Goal: Task Accomplishment & Management: Manage account settings

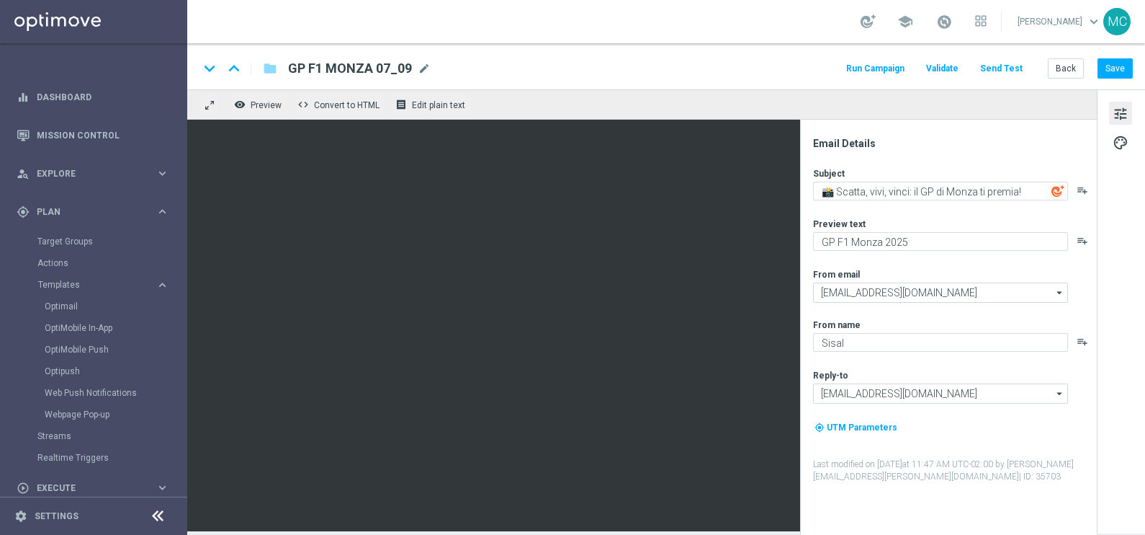
scroll to position [89, 0]
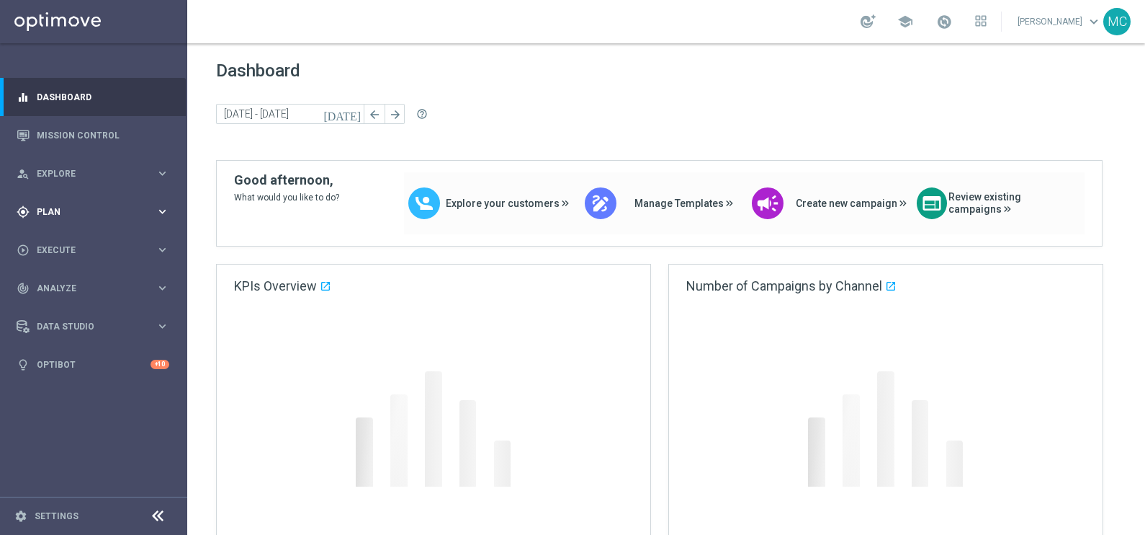
click at [161, 209] on icon "keyboard_arrow_right" at bounding box center [163, 212] width 14 height 14
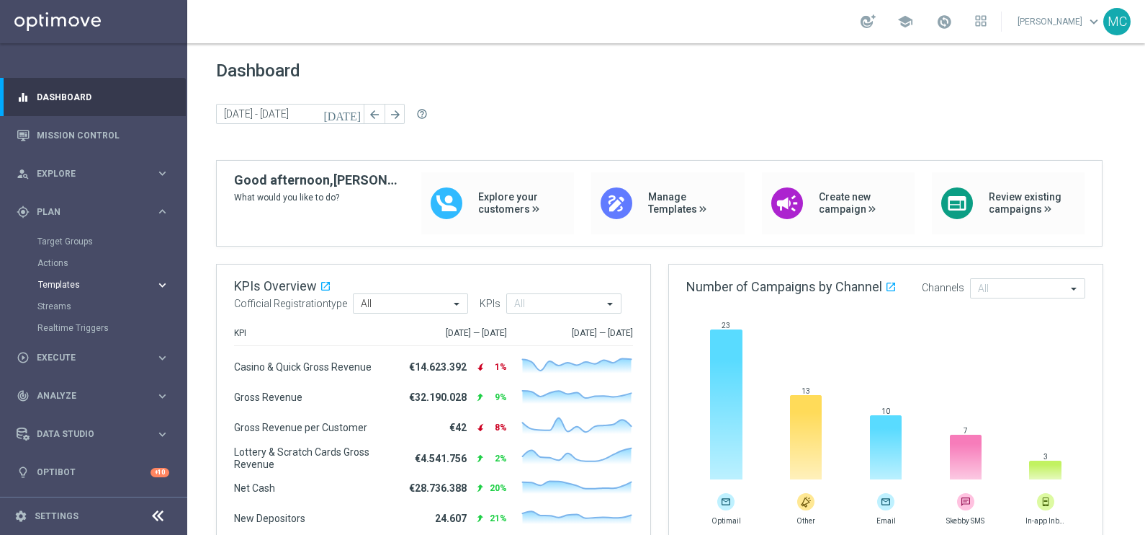
click at [161, 284] on icon "keyboard_arrow_right" at bounding box center [163, 285] width 14 height 14
drag, startPoint x: 62, startPoint y: 307, endPoint x: 176, endPoint y: 325, distance: 115.2
click at [62, 307] on link "Optimail" at bounding box center [97, 306] width 105 height 12
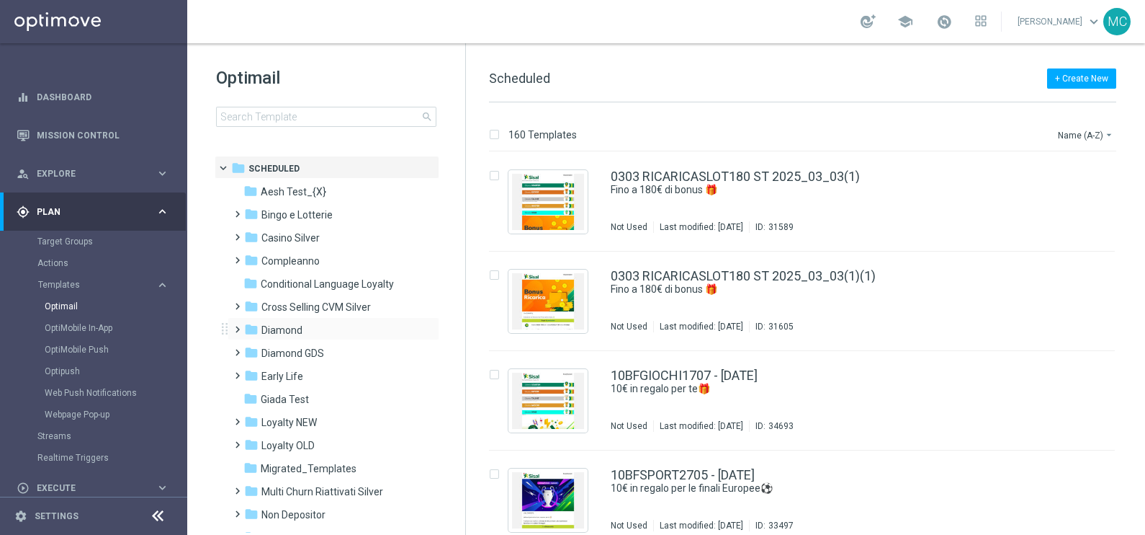
click at [237, 326] on span at bounding box center [234, 323] width 6 height 6
click at [252, 372] on span at bounding box center [249, 369] width 6 height 6
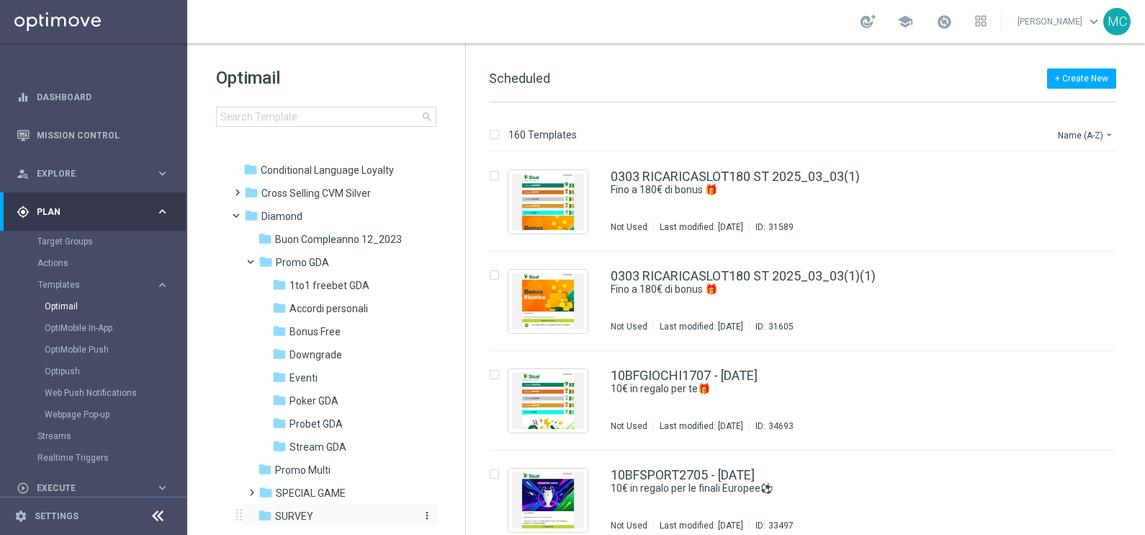
scroll to position [179, 0]
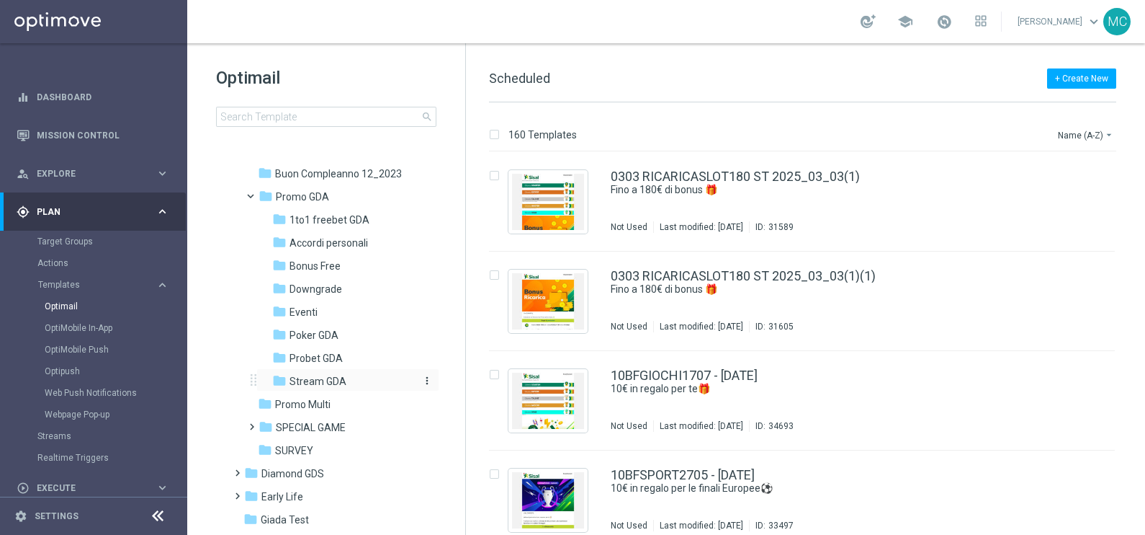
click at [316, 379] on span "Stream GDA" at bounding box center [318, 381] width 57 height 13
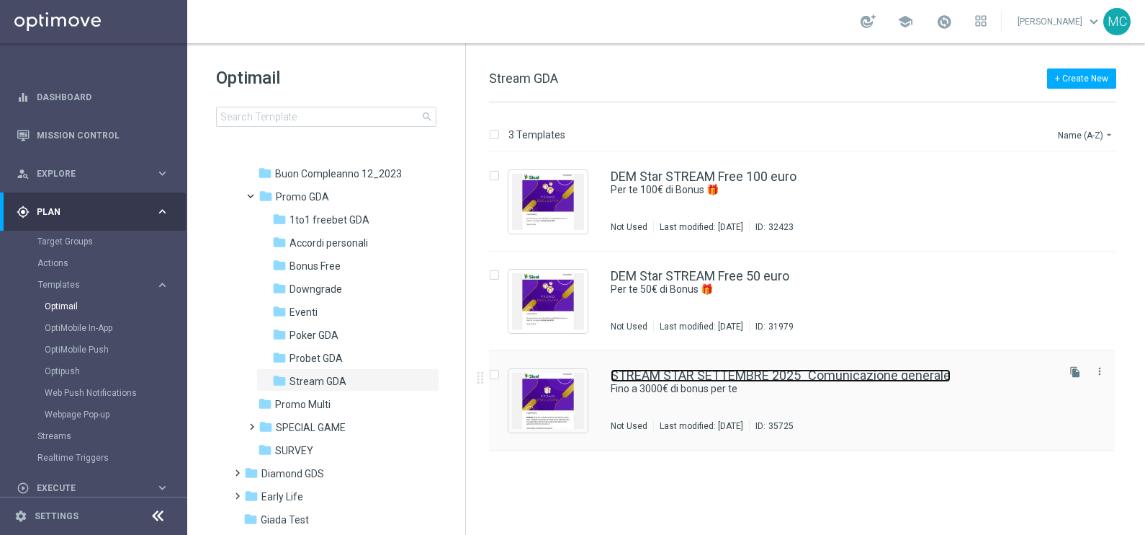
click at [653, 373] on link "STREAM STAR SETTEMBRE 2025_Comunicazione generale" at bounding box center [781, 375] width 340 height 13
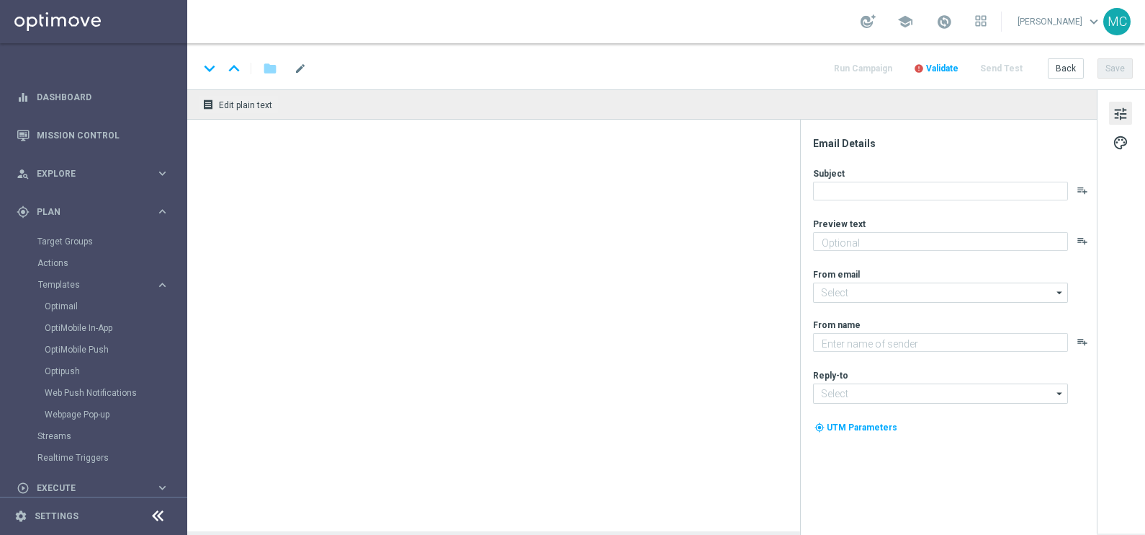
type textarea "🏆 Un mese da campione. Solo su SISAL."
type input "[EMAIL_ADDRESS][DOMAIN_NAME]"
type textarea "Sisal"
type input "[EMAIL_ADDRESS][DOMAIN_NAME]"
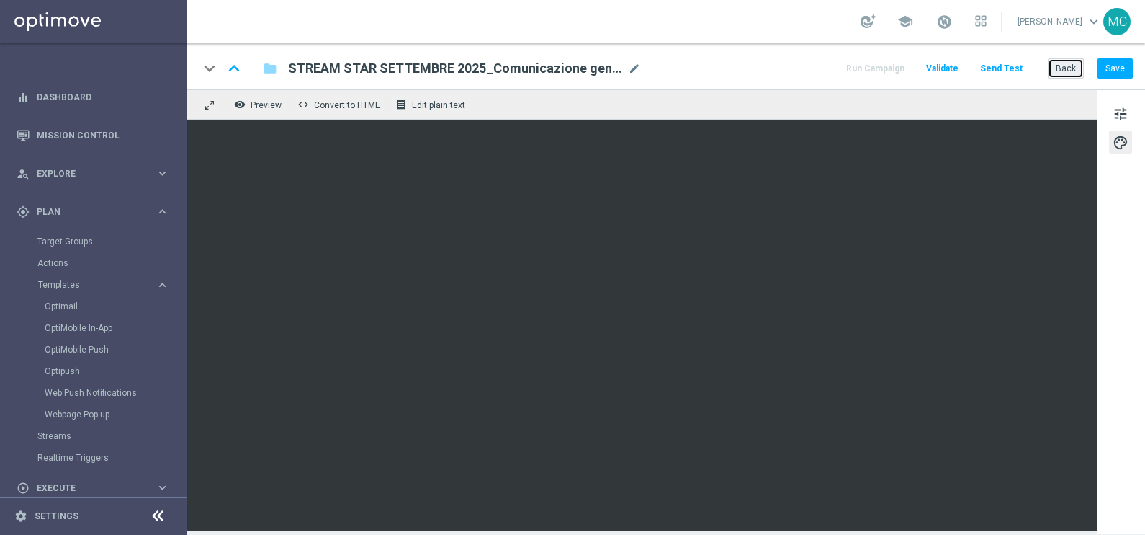
click at [1066, 67] on button "Back" at bounding box center [1066, 68] width 36 height 20
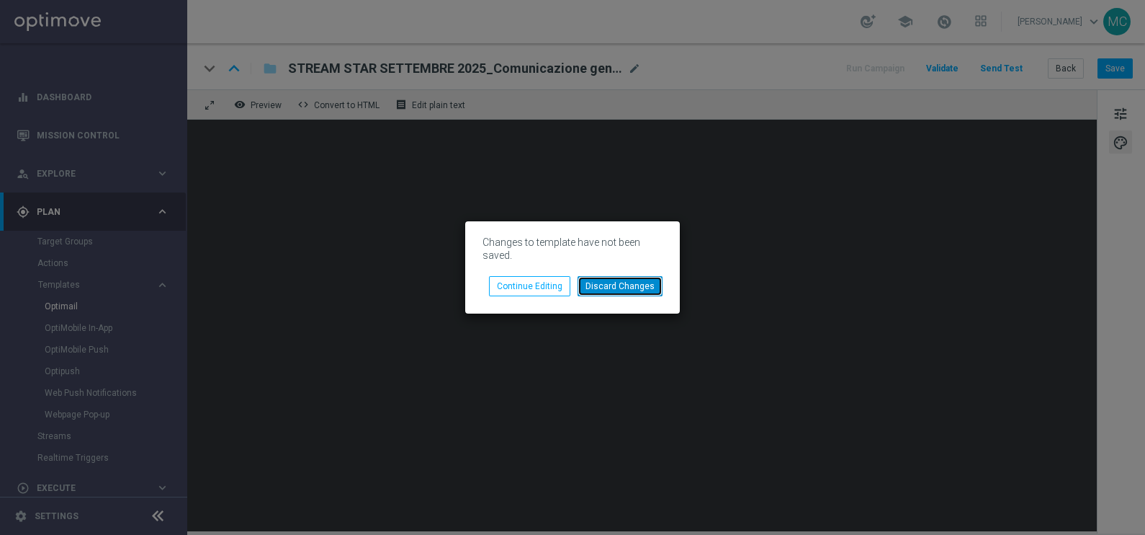
drag, startPoint x: 601, startPoint y: 285, endPoint x: 1094, endPoint y: 170, distance: 506.0
click at [602, 285] on button "Discard Changes" at bounding box center [620, 286] width 85 height 20
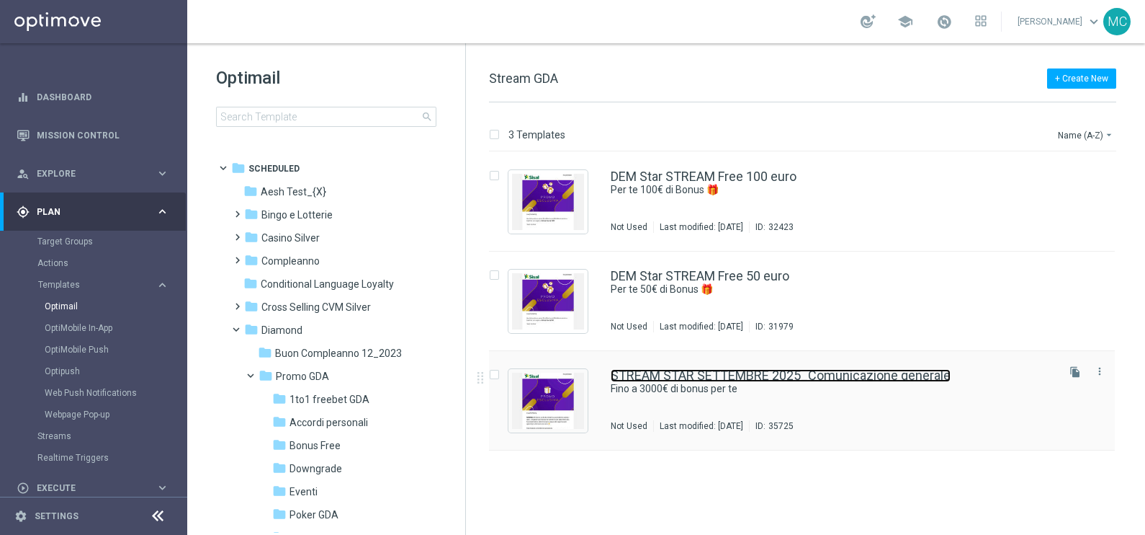
click at [666, 370] on link "STREAM STAR SETTEMBRE 2025_Comunicazione generale" at bounding box center [781, 375] width 340 height 13
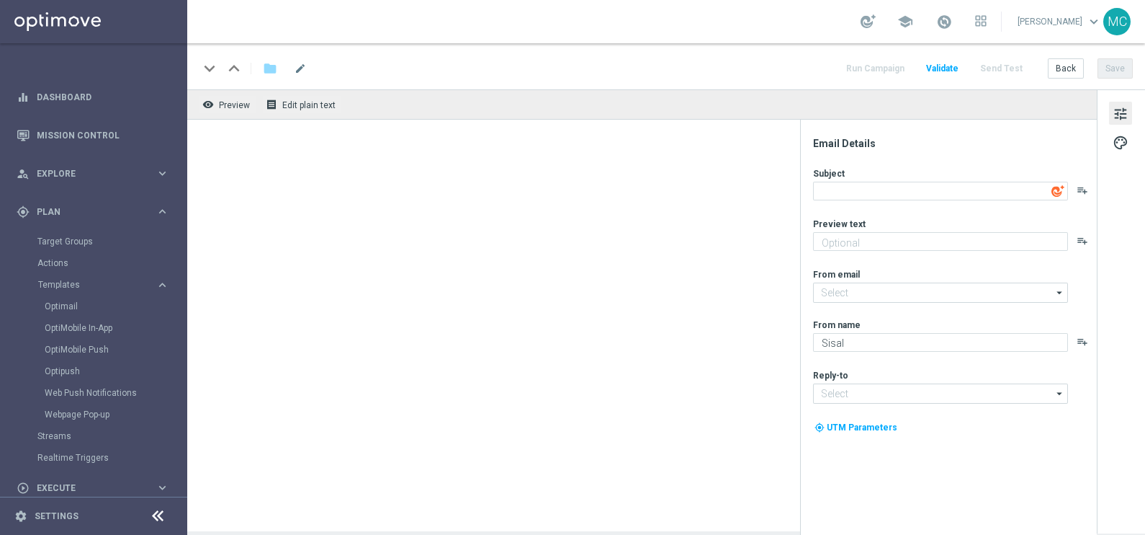
type input "[EMAIL_ADDRESS][DOMAIN_NAME]"
type textarea "Fino a 3000€ di bonus per te"
type textarea "🏆 Un mese da campione. Solo su SISAL."
type input "[EMAIL_ADDRESS][DOMAIN_NAME]"
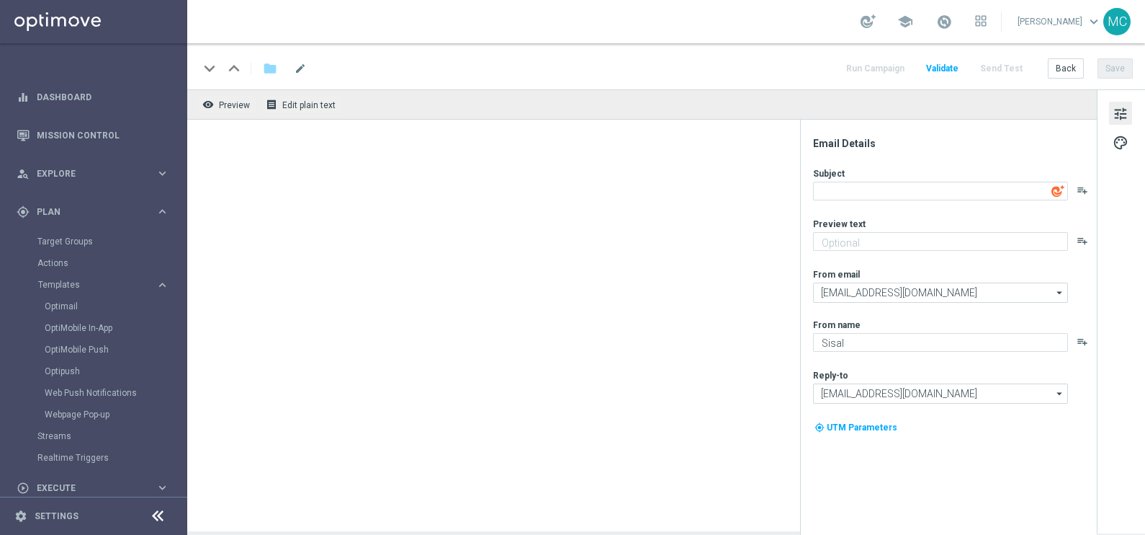
type input "[EMAIL_ADDRESS][DOMAIN_NAME]"
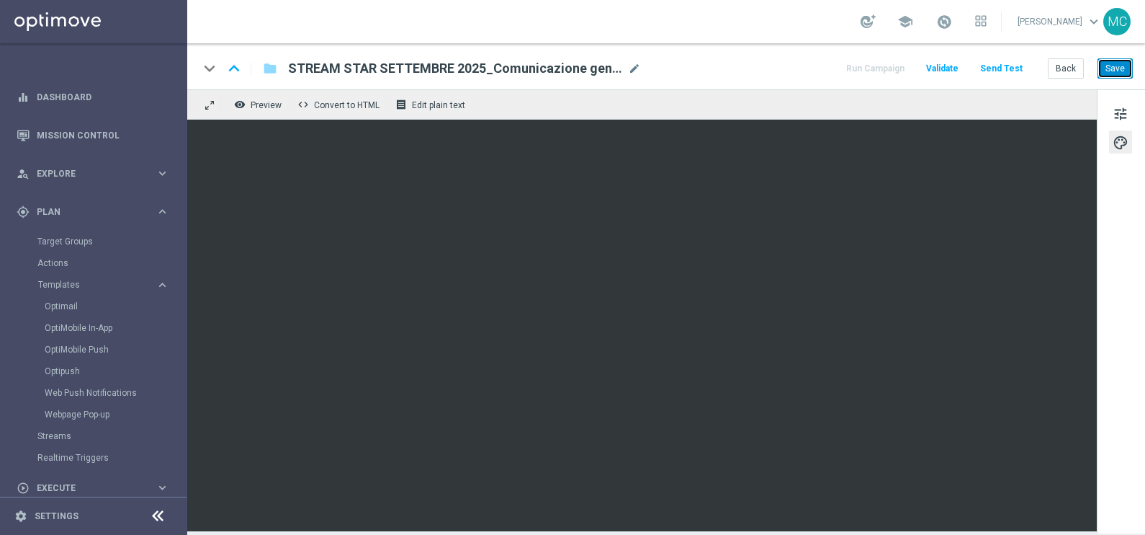
click at [1111, 69] on button "Save" at bounding box center [1115, 68] width 35 height 20
click at [1057, 74] on button "Back" at bounding box center [1066, 68] width 36 height 20
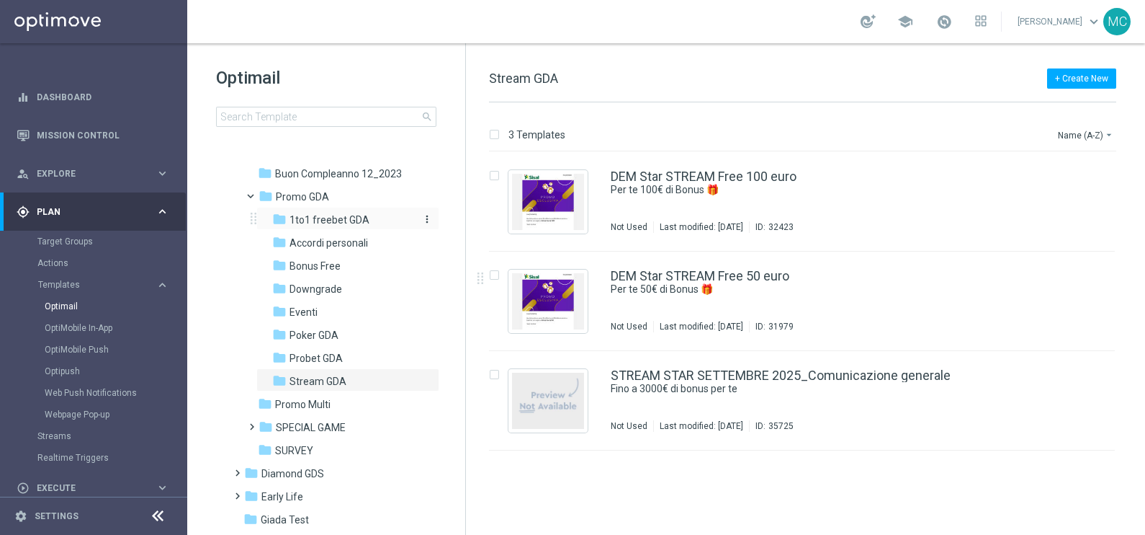
scroll to position [89, 0]
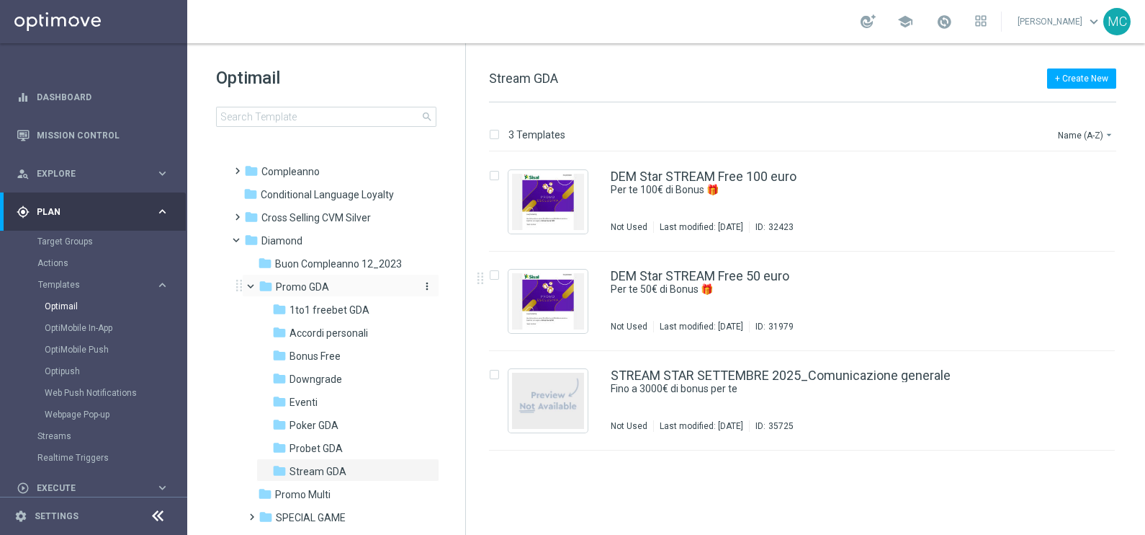
click at [426, 285] on icon "more_vert" at bounding box center [427, 286] width 12 height 12
click at [466, 264] on span "New Folder" at bounding box center [484, 269] width 44 height 12
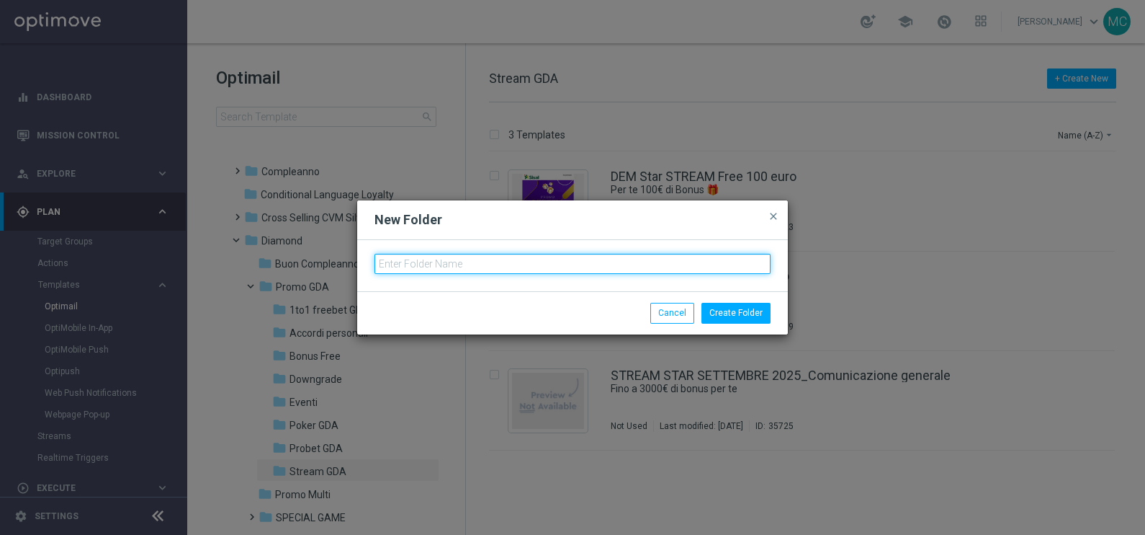
click at [550, 263] on input "text" at bounding box center [573, 264] width 396 height 20
click at [456, 263] on input "Stream Verticalisti Settembre" at bounding box center [573, 264] width 396 height 20
click at [461, 263] on input "Stream Verticalisti Settembre" at bounding box center [573, 264] width 396 height 20
click at [541, 259] on input "Stream Verticalisti Settembre" at bounding box center [573, 264] width 396 height 20
click at [421, 261] on input "Stream Verticalisti Settembre" at bounding box center [573, 264] width 396 height 20
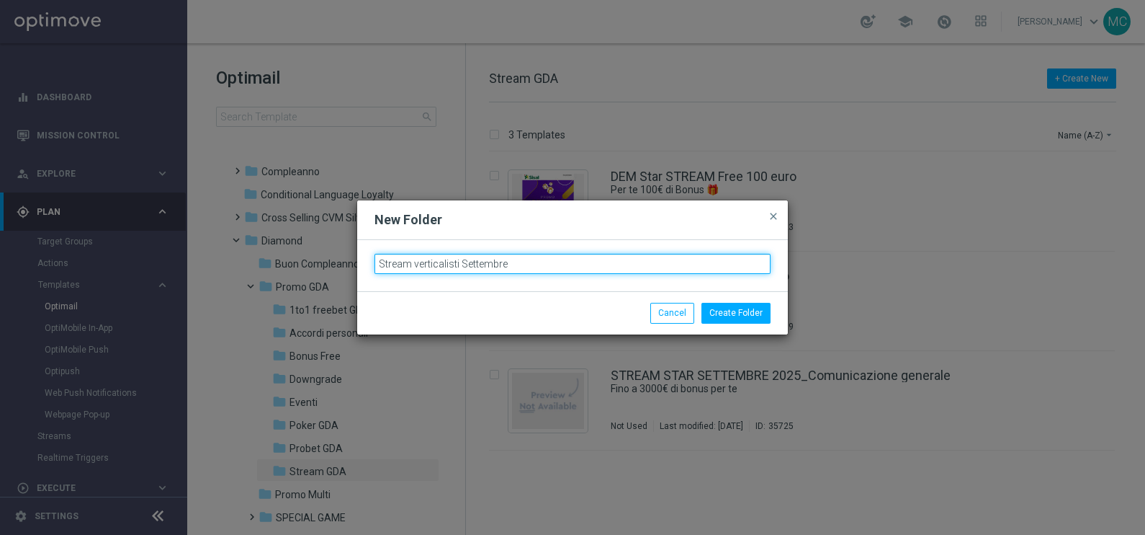
click at [511, 261] on input "Stream verticalisti Settembre" at bounding box center [573, 264] width 396 height 20
type input "Stream verticalisti Settembre 2025"
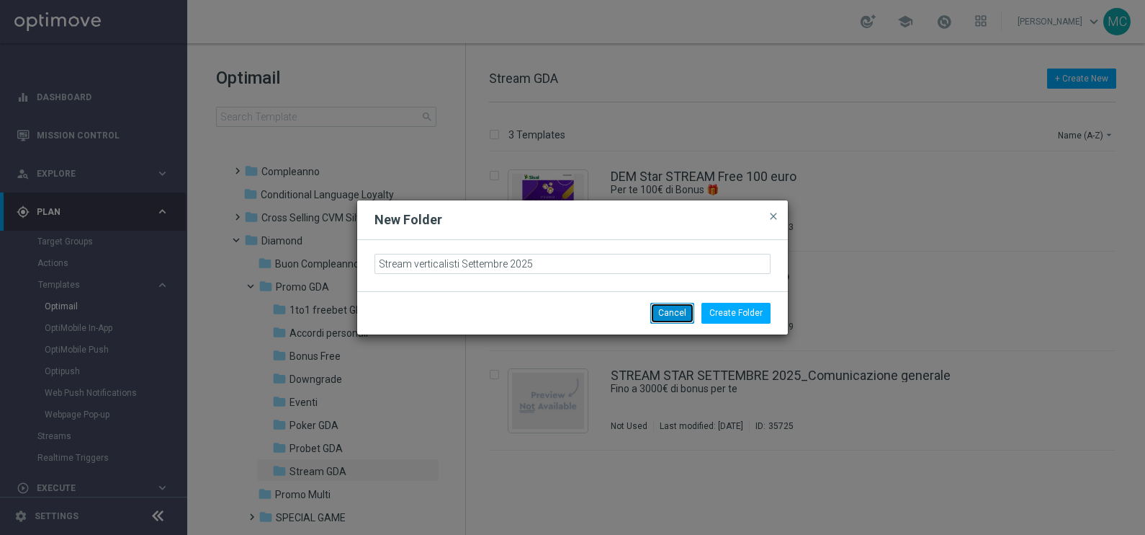
click at [684, 316] on button "Cancel" at bounding box center [672, 313] width 44 height 20
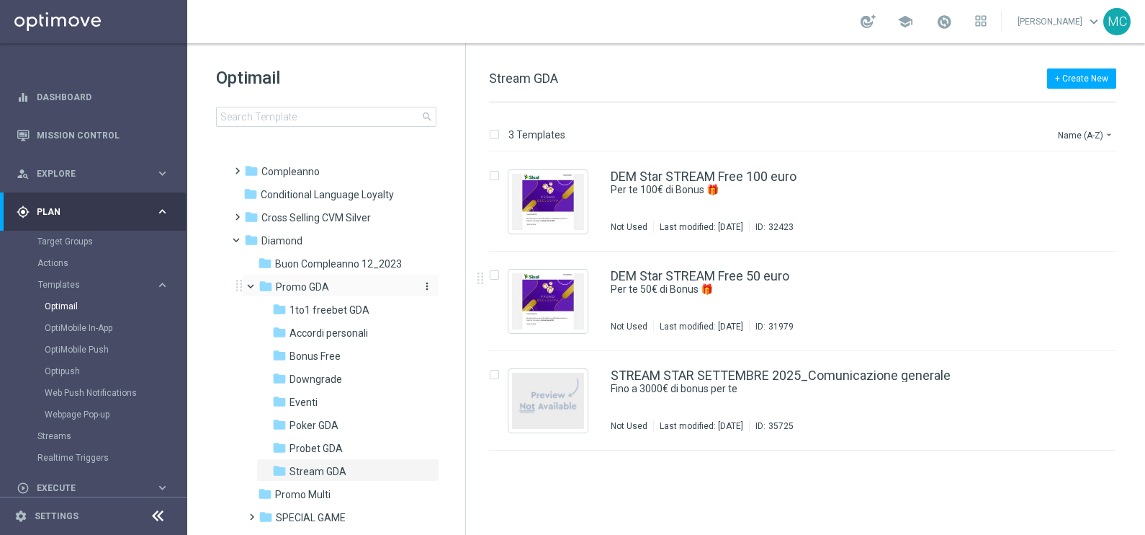
click at [423, 280] on icon "more_vert" at bounding box center [427, 286] width 12 height 12
click at [473, 268] on span "New Folder" at bounding box center [484, 269] width 44 height 12
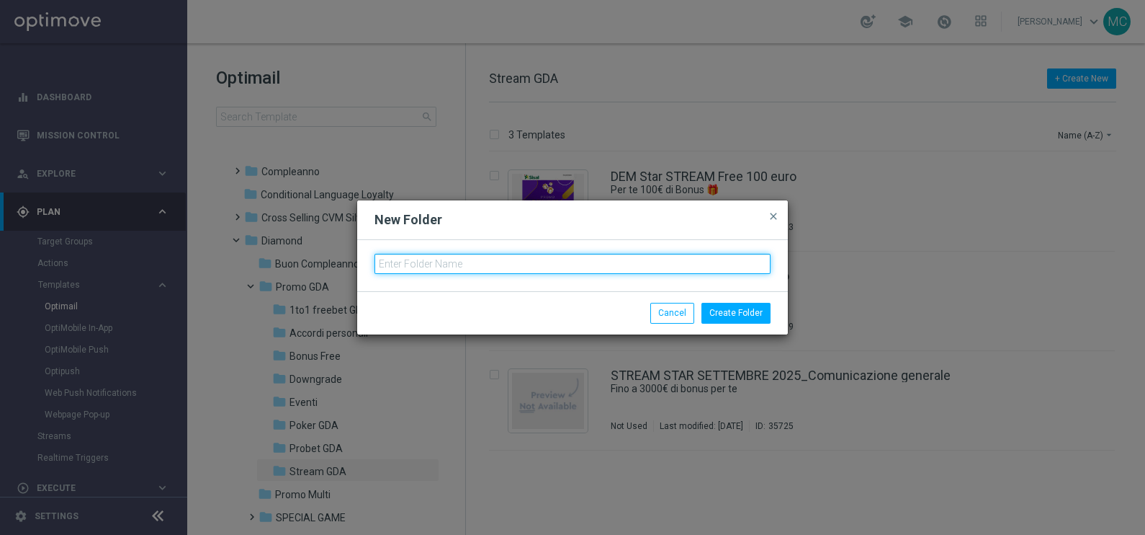
click at [545, 258] on input "text" at bounding box center [573, 264] width 396 height 20
type input "Stream Verticalisti settembre 2025"
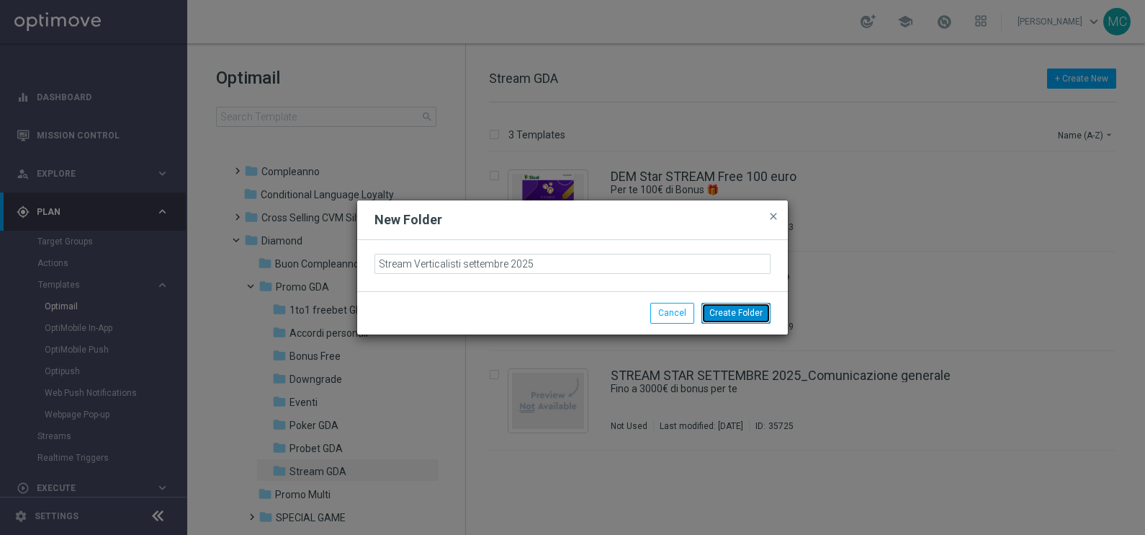
click at [748, 306] on button "Create Folder" at bounding box center [736, 313] width 69 height 20
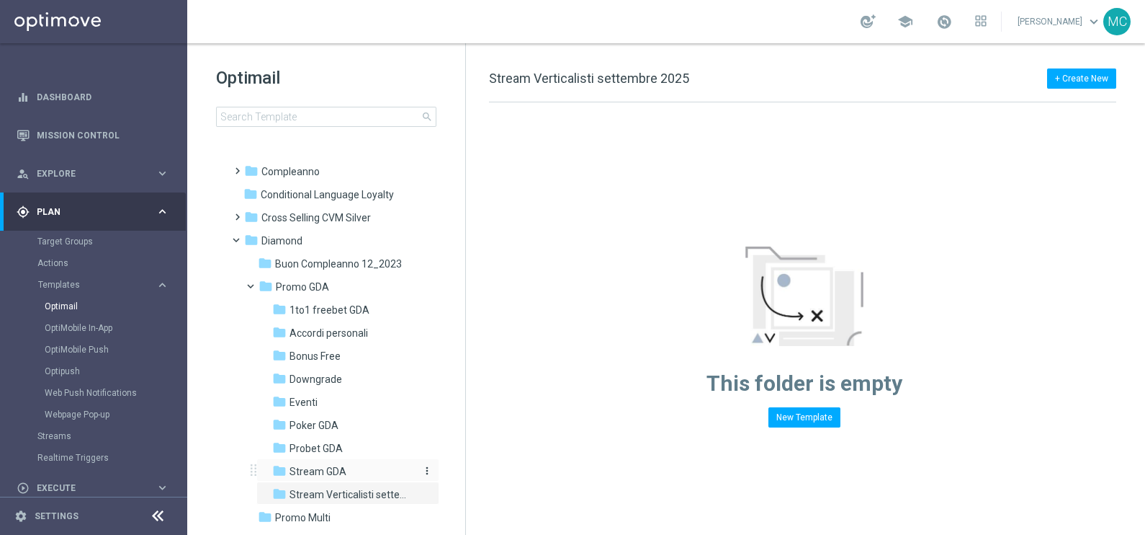
click at [310, 472] on span "Stream GDA" at bounding box center [318, 471] width 57 height 13
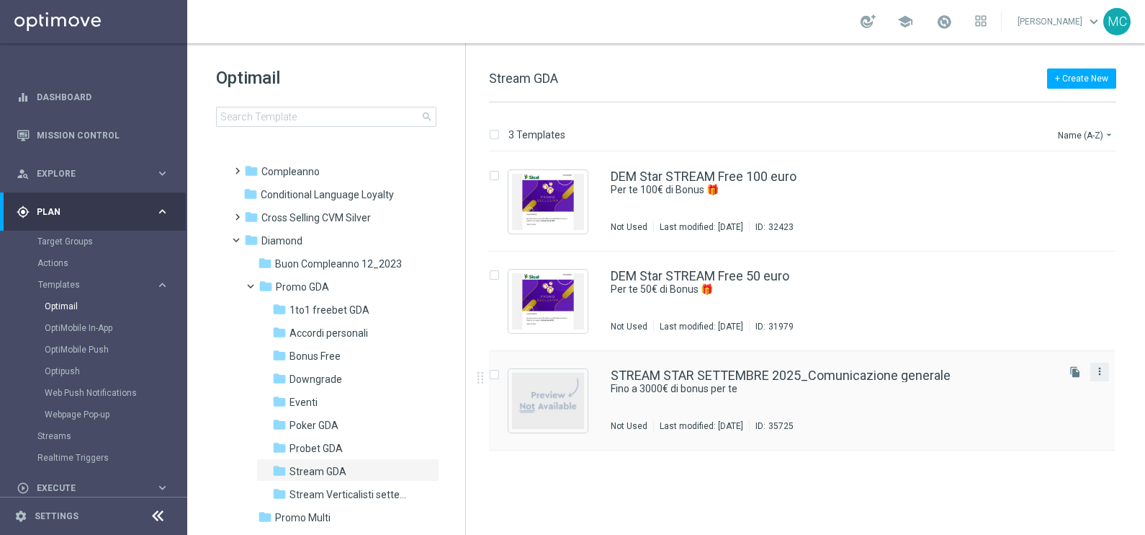
click at [1098, 366] on icon "more_vert" at bounding box center [1100, 371] width 12 height 12
click at [1013, 382] on span "Move" at bounding box center [1010, 386] width 22 height 10
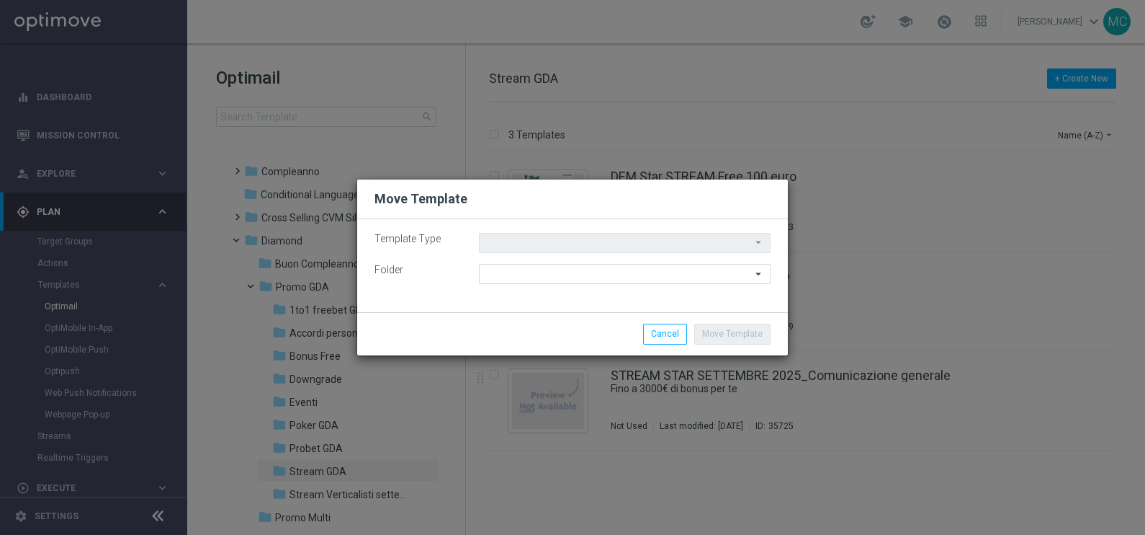
type input "Scheduled"
type input "Stream GDA"
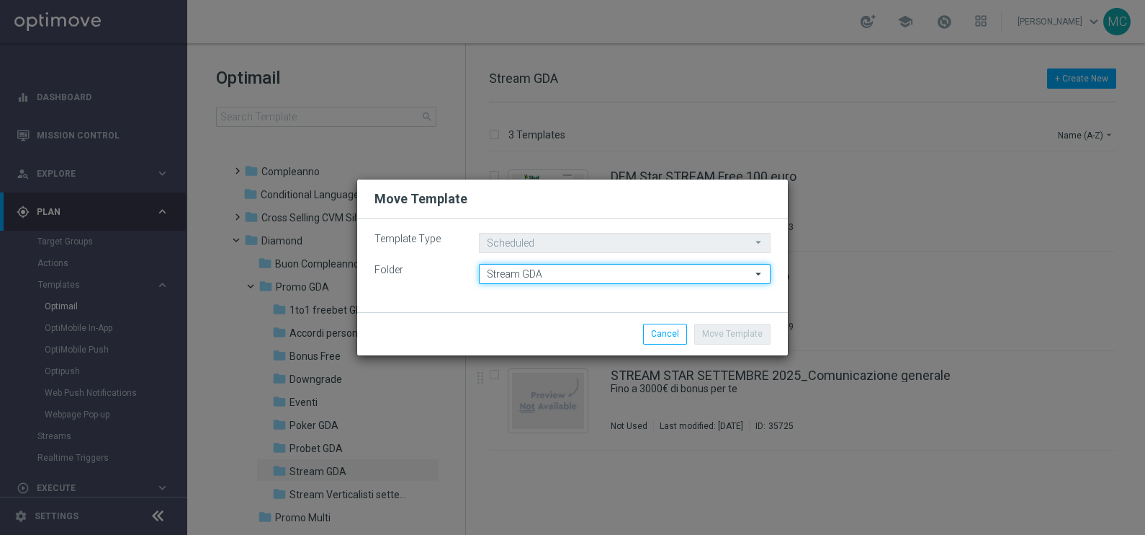
click at [581, 274] on input "Stream GDA" at bounding box center [625, 274] width 292 height 20
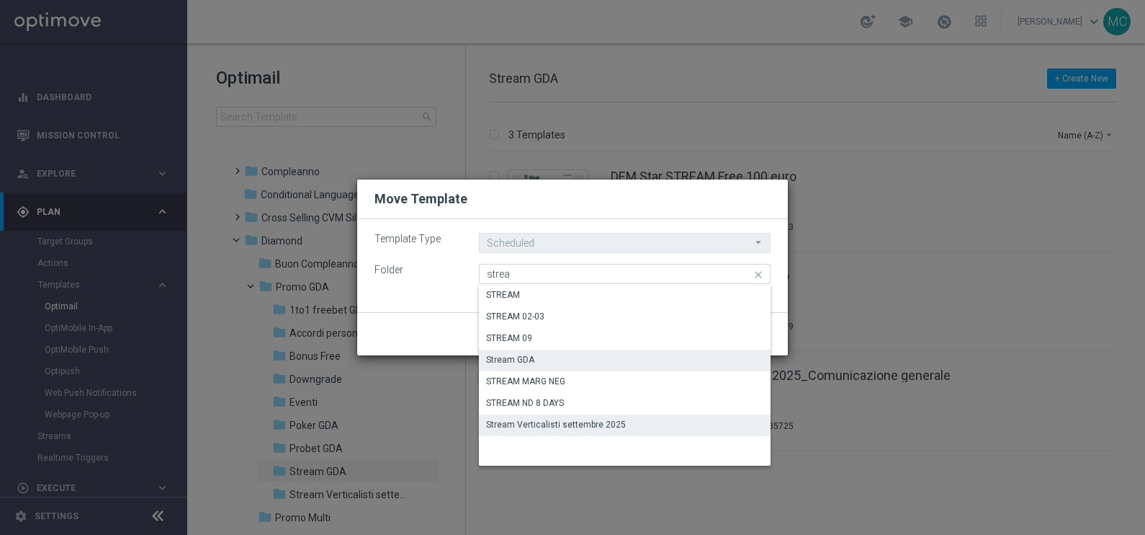
click at [528, 416] on div "Stream Verticalisti settembre 2025" at bounding box center [625, 424] width 292 height 20
type input "Stream Verticalisti settembre 2025"
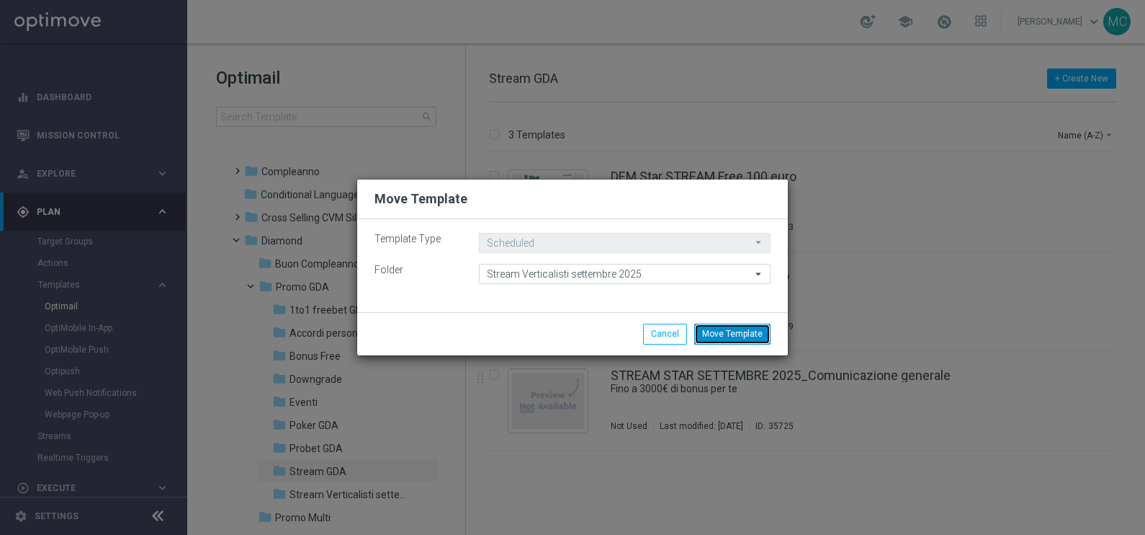
click at [712, 335] on button "Move Template" at bounding box center [732, 333] width 76 height 20
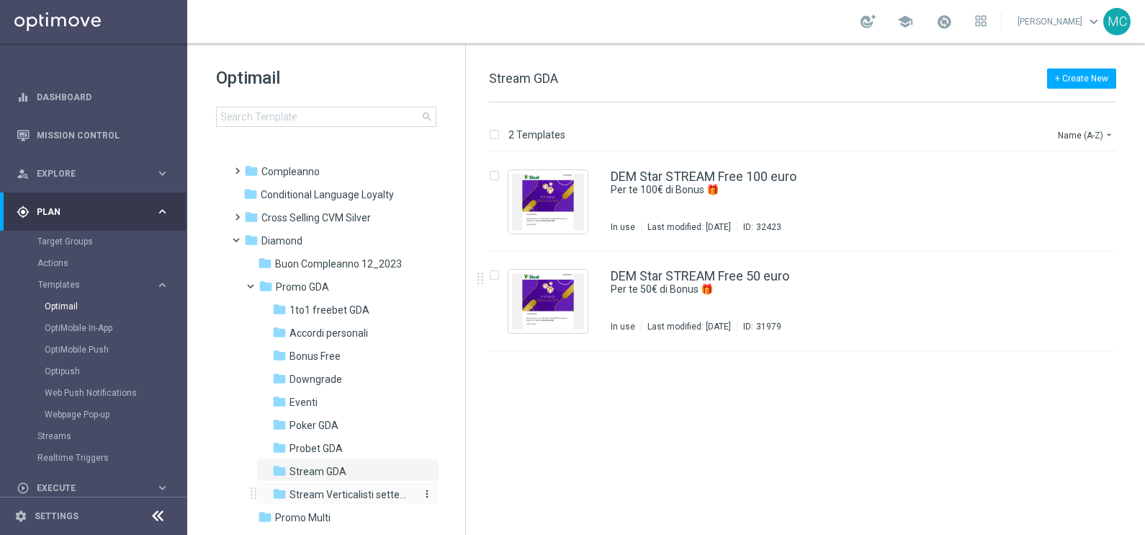
click at [328, 489] on span "Stream Verticalisti settembre 2025" at bounding box center [352, 494] width 125 height 13
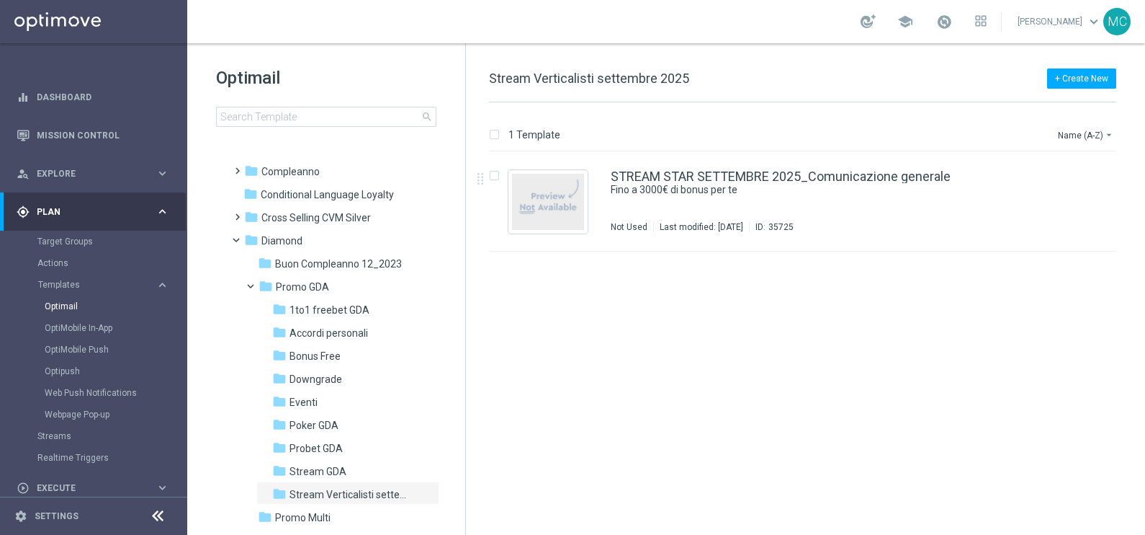
click at [617, 292] on div "insert_drive_file STREAM STAR SETTEMBRE 2025_Comunicazione generale Fino a 3000…" at bounding box center [809, 343] width 668 height 383
drag, startPoint x: 742, startPoint y: 171, endPoint x: 761, endPoint y: 532, distance: 360.7
click at [742, 171] on link "STREAM STAR SETTEMBRE 2025_Comunicazione generale" at bounding box center [781, 176] width 340 height 13
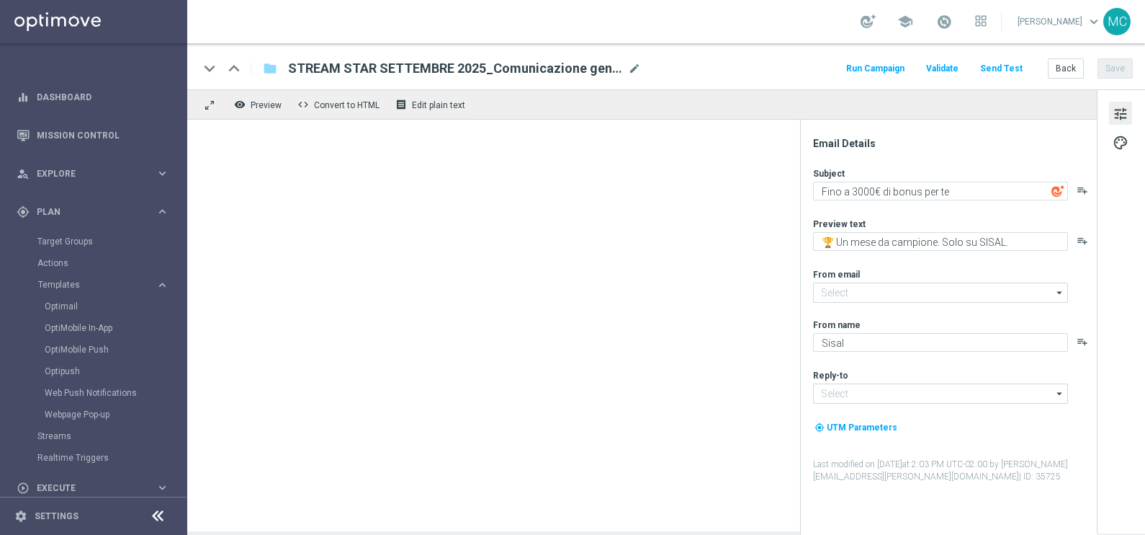
type input "[EMAIL_ADDRESS][DOMAIN_NAME]"
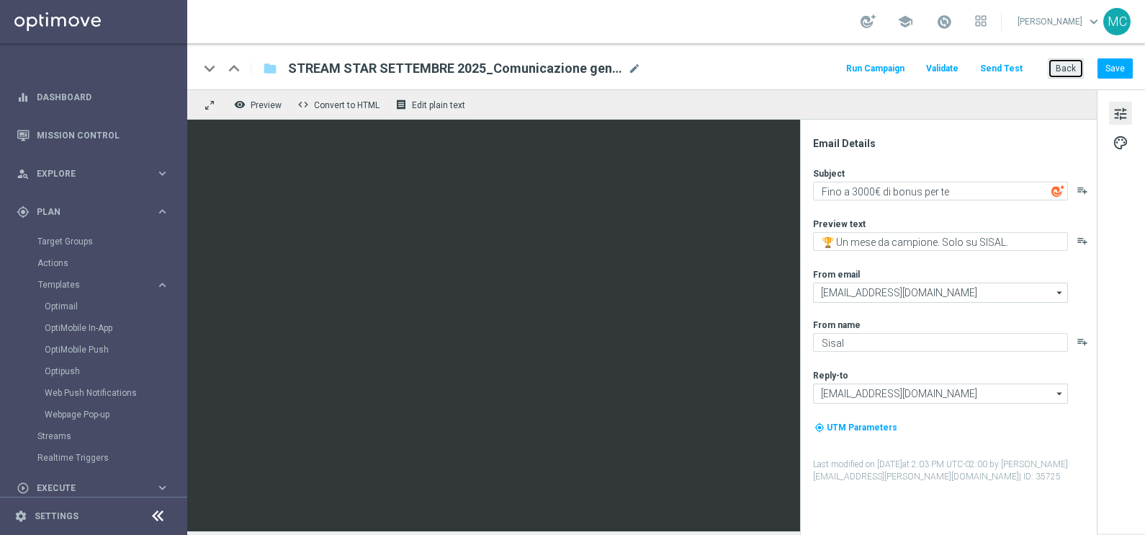
click at [1071, 68] on button "Back" at bounding box center [1066, 68] width 36 height 20
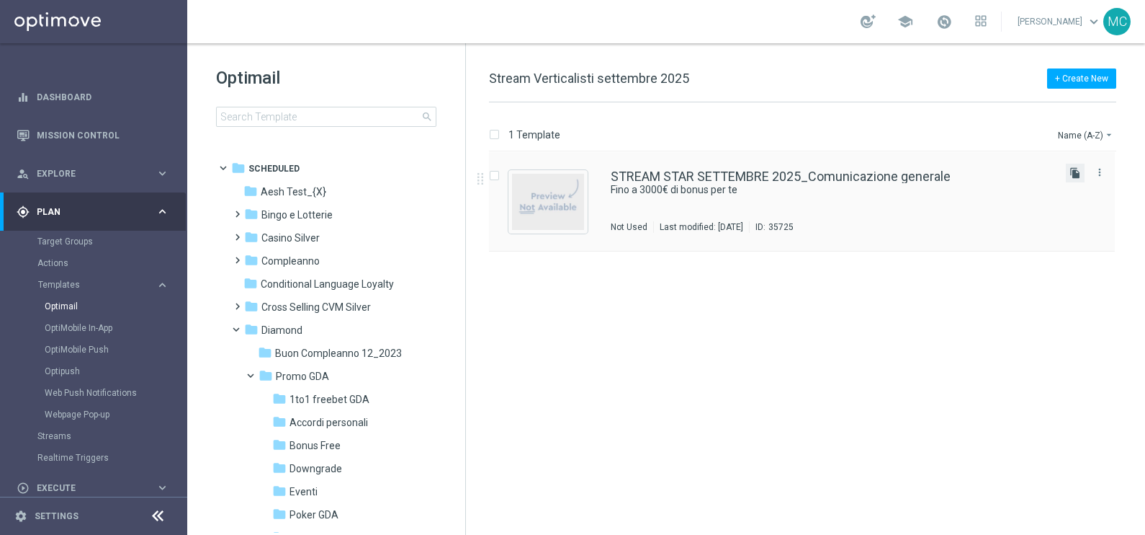
click at [1070, 171] on icon "file_copy" at bounding box center [1076, 173] width 12 height 12
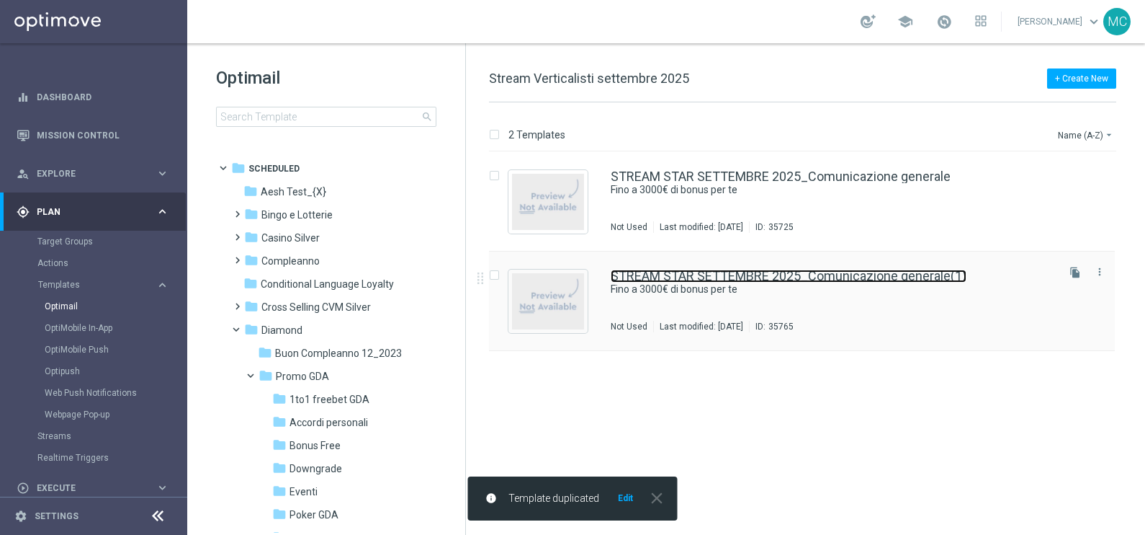
click at [737, 269] on link "STREAM STAR SETTEMBRE 2025_Comunicazione generale(1)" at bounding box center [789, 275] width 356 height 13
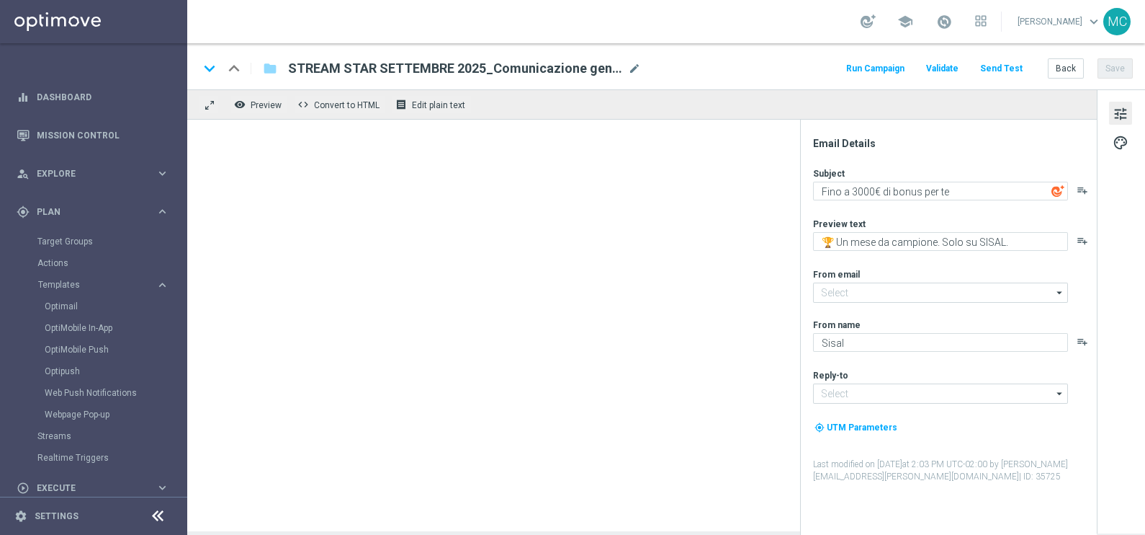
type input "[EMAIL_ADDRESS][DOMAIN_NAME]"
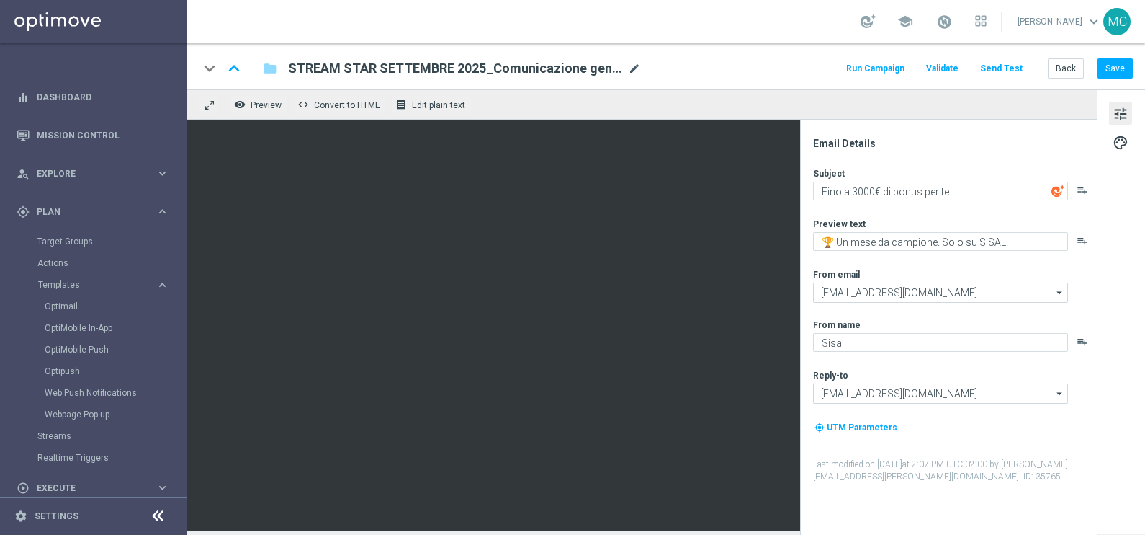
click at [630, 68] on span "mode_edit" at bounding box center [634, 68] width 13 height 13
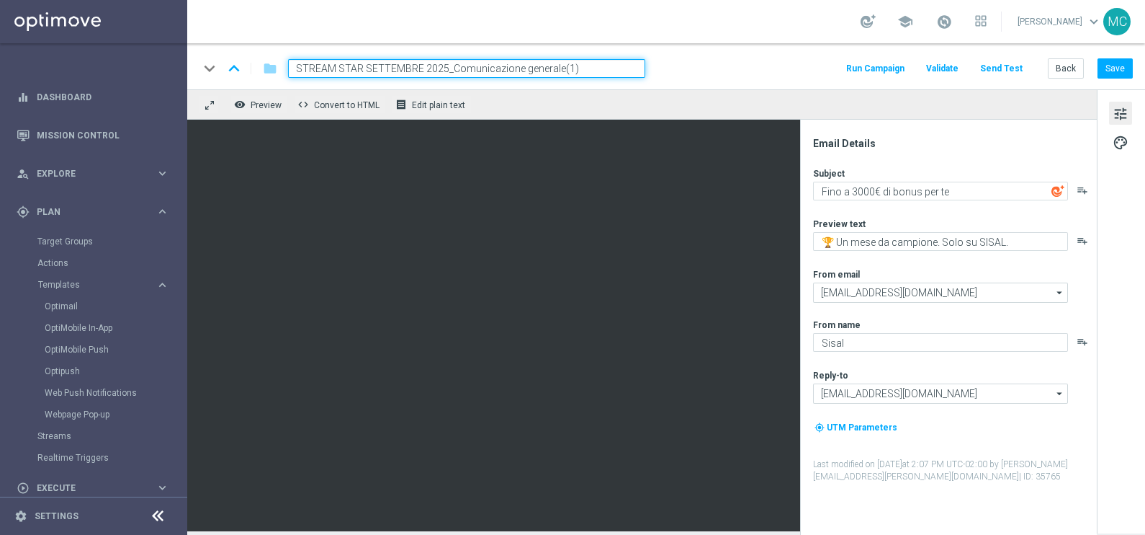
drag, startPoint x: 571, startPoint y: 68, endPoint x: 292, endPoint y: 62, distance: 278.9
click at [292, 62] on input "STREAM STAR SETTEMBRE 2025_Comunicazione generale(1)" at bounding box center [466, 68] width 357 height 19
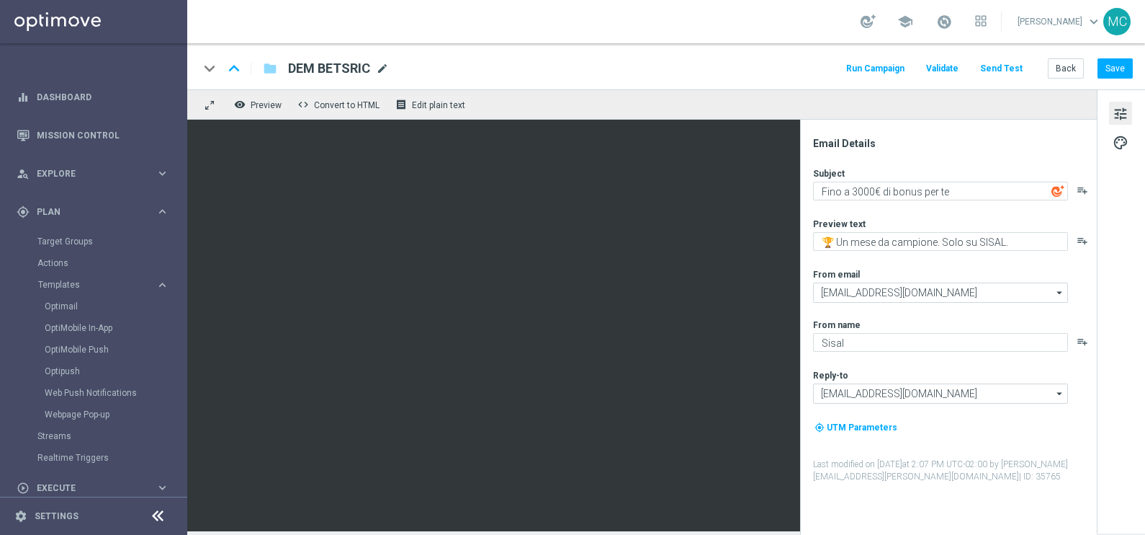
click at [382, 66] on span "mode_edit" at bounding box center [382, 68] width 13 height 13
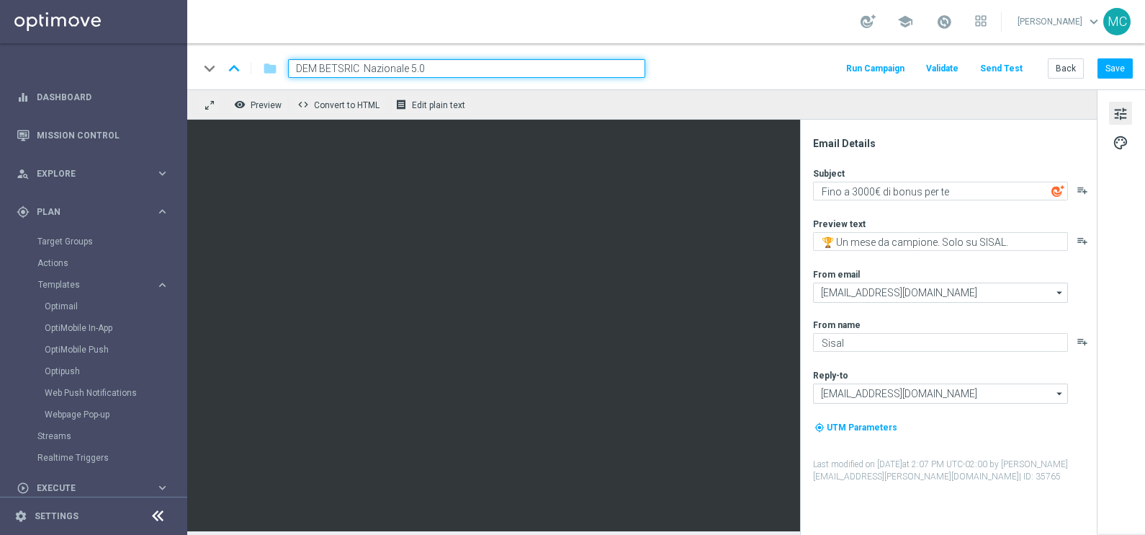
type input "DEM BETSRIC Nazionale 5.09"
click at [465, 66] on input "DEM BETSRIC Nazionale 5.09" at bounding box center [466, 68] width 357 height 19
click at [364, 63] on input "DEM BETSRIC Nazionale 5.09" at bounding box center [466, 68] width 357 height 19
click at [408, 64] on input "DEM BETSRIC Nazionale 5.09" at bounding box center [466, 68] width 357 height 19
click at [532, 102] on div "remove_red_eye Preview code Convert to HTML receipt Edit plain text" at bounding box center [642, 104] width 910 height 30
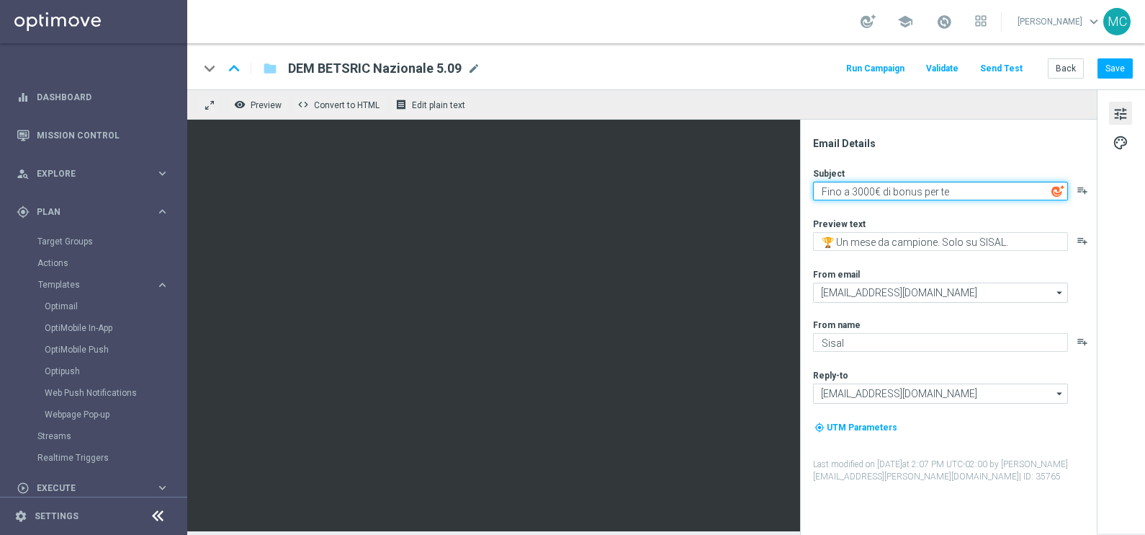
drag, startPoint x: 872, startPoint y: 187, endPoint x: 851, endPoint y: 189, distance: 20.9
click at [851, 189] on textarea "Fino a 3000€ di bonus per te" at bounding box center [940, 191] width 255 height 19
click at [965, 186] on textarea "Fino a 3000€ di bonus per te" at bounding box center [940, 191] width 255 height 19
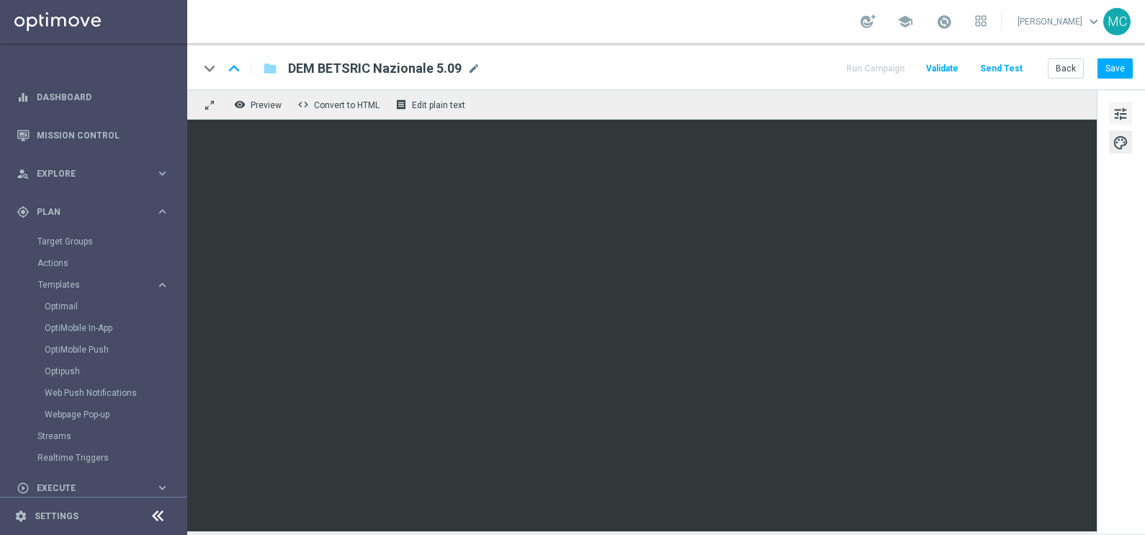
click at [1122, 104] on span "tune" at bounding box center [1121, 113] width 16 height 19
click at [1118, 71] on button "Save" at bounding box center [1115, 68] width 35 height 20
click at [1113, 61] on button "Save" at bounding box center [1115, 68] width 35 height 20
click at [1060, 61] on button "Back" at bounding box center [1066, 68] width 36 height 20
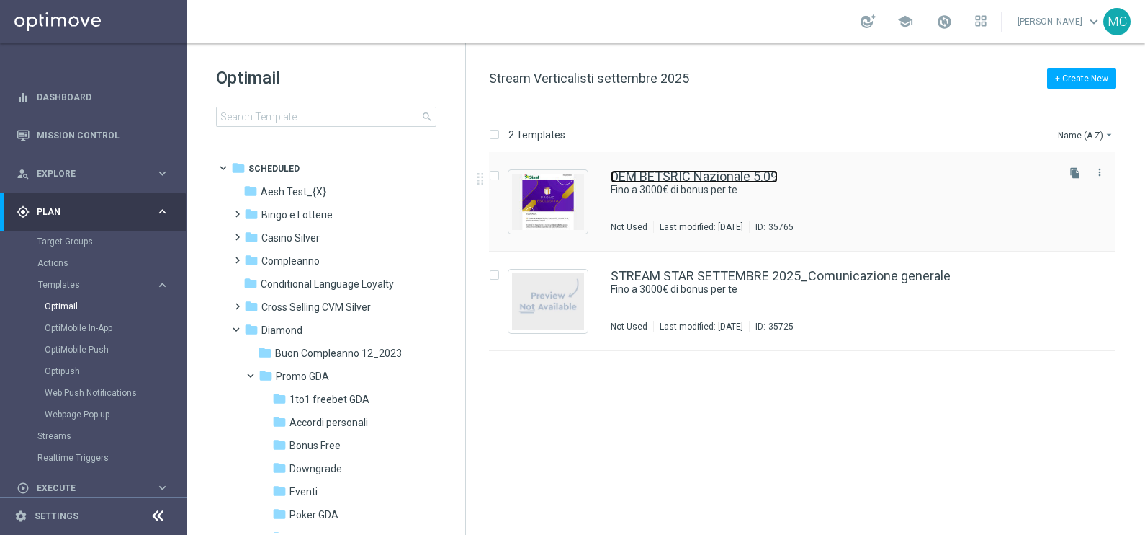
click at [648, 176] on link "DEM BETSRIC Nazionale 5.09" at bounding box center [694, 176] width 167 height 13
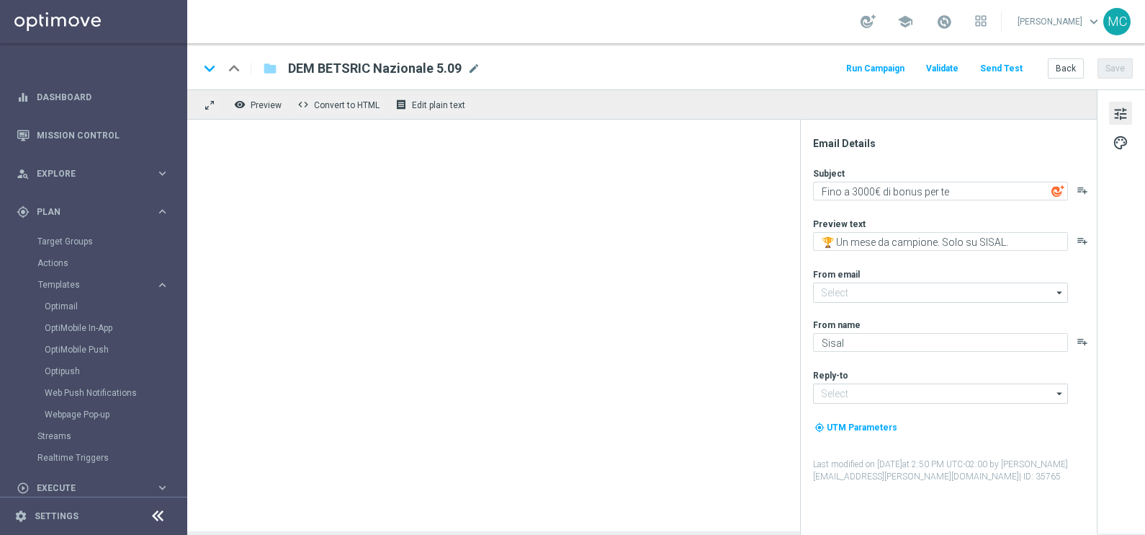
type input "[EMAIL_ADDRESS][DOMAIN_NAME]"
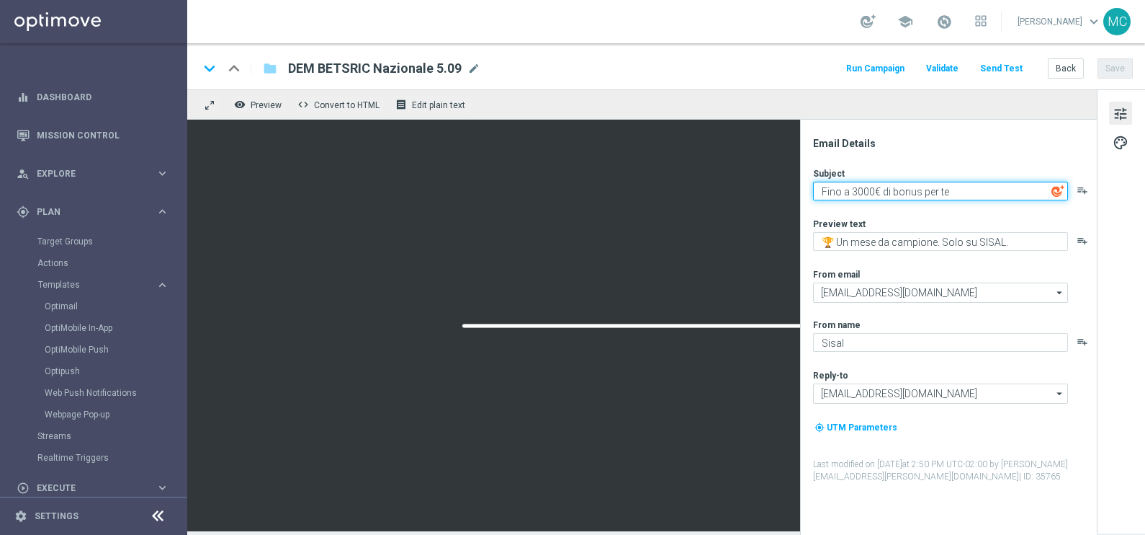
click at [877, 187] on textarea "Fino a 3000€ di bonus per te" at bounding box center [940, 191] width 255 height 19
type textarea "Fino a 350€ di bonus per te"
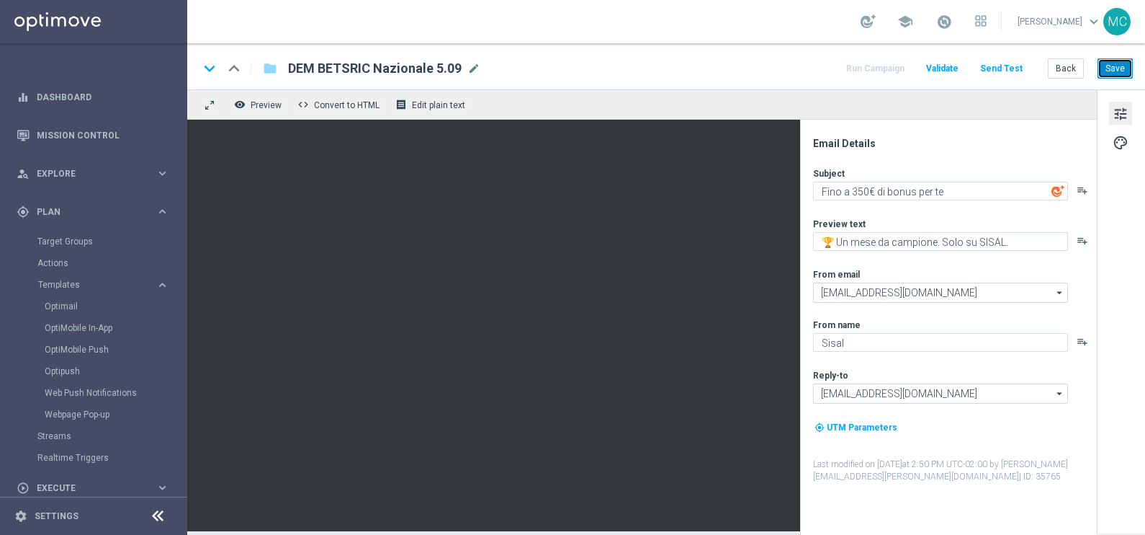
click at [1115, 66] on button "Save" at bounding box center [1115, 68] width 35 height 20
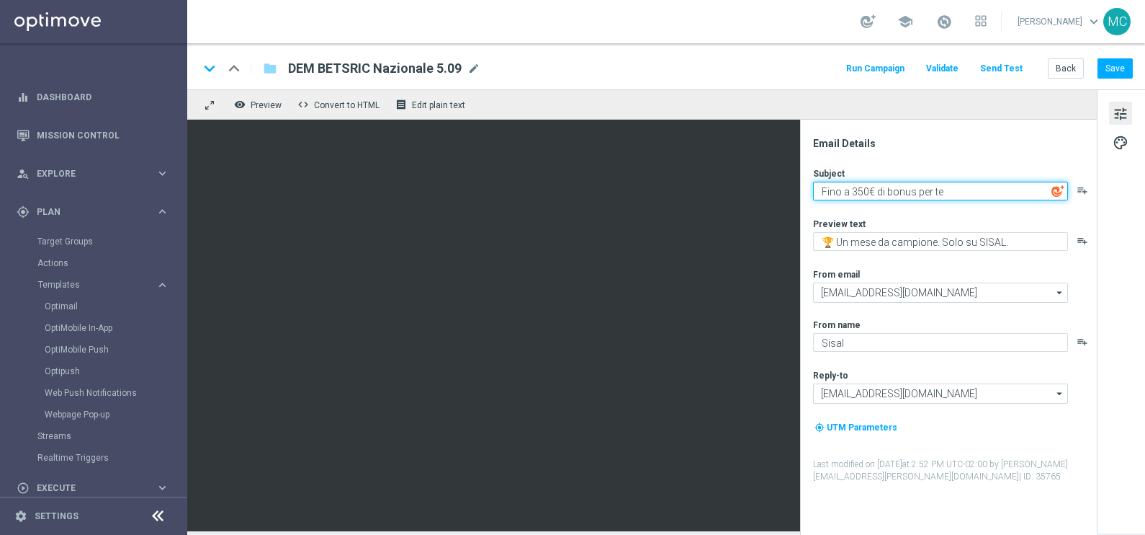
drag, startPoint x: 865, startPoint y: 189, endPoint x: 890, endPoint y: 189, distance: 24.5
click at [866, 189] on textarea "Fino a 350€ di bonus per te" at bounding box center [940, 191] width 255 height 19
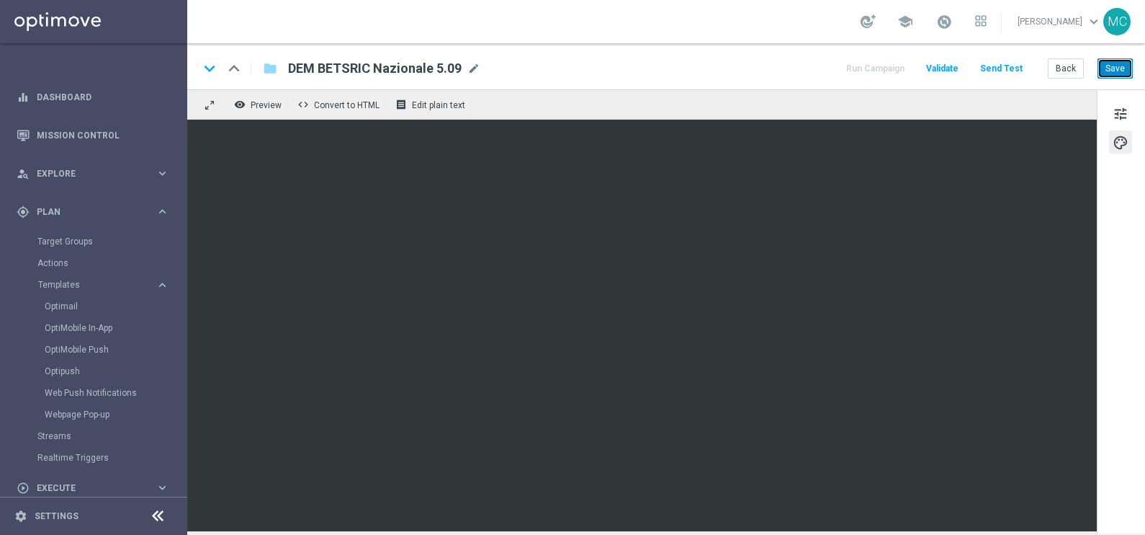
click at [1124, 76] on button "Save" at bounding box center [1115, 68] width 35 height 20
click at [1118, 65] on button "Save" at bounding box center [1115, 68] width 35 height 20
click at [1120, 115] on span "tune" at bounding box center [1121, 113] width 16 height 19
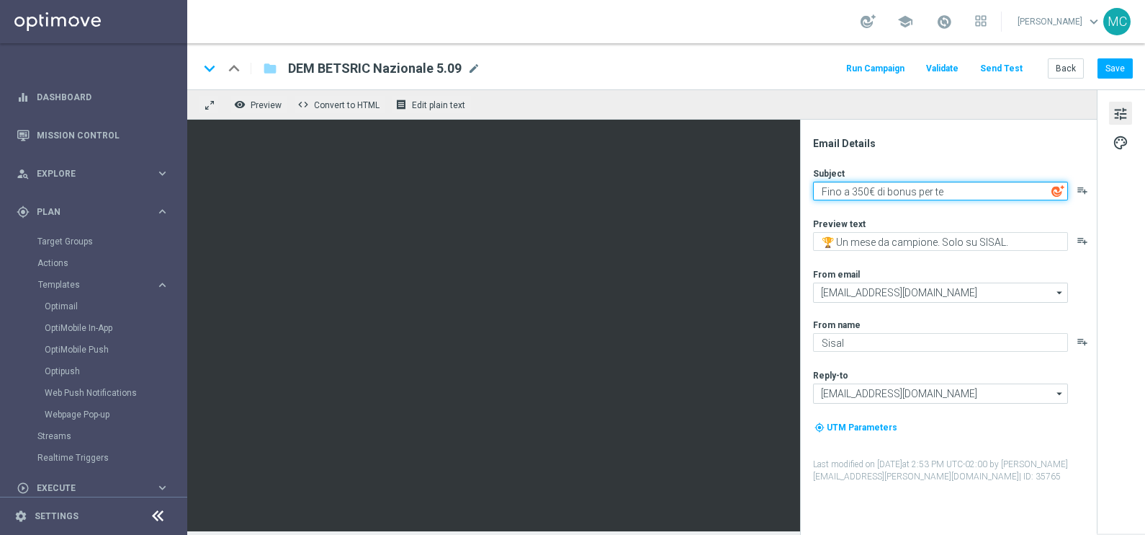
click at [869, 184] on textarea "Fino a 350€ di bonus per te" at bounding box center [940, 191] width 255 height 19
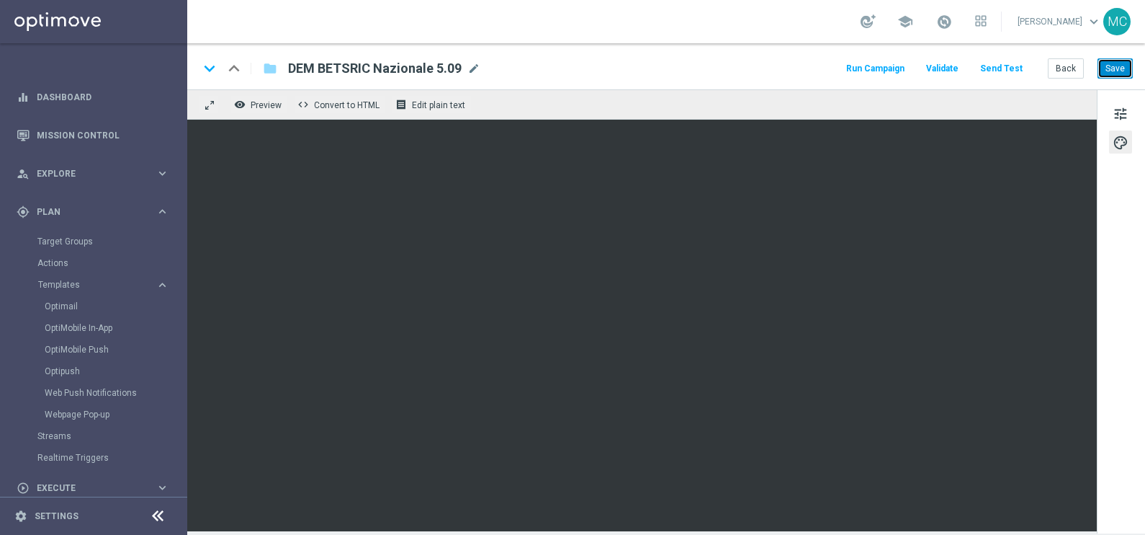
click at [1110, 66] on button "Save" at bounding box center [1115, 68] width 35 height 20
